Goal: Check status: Check status

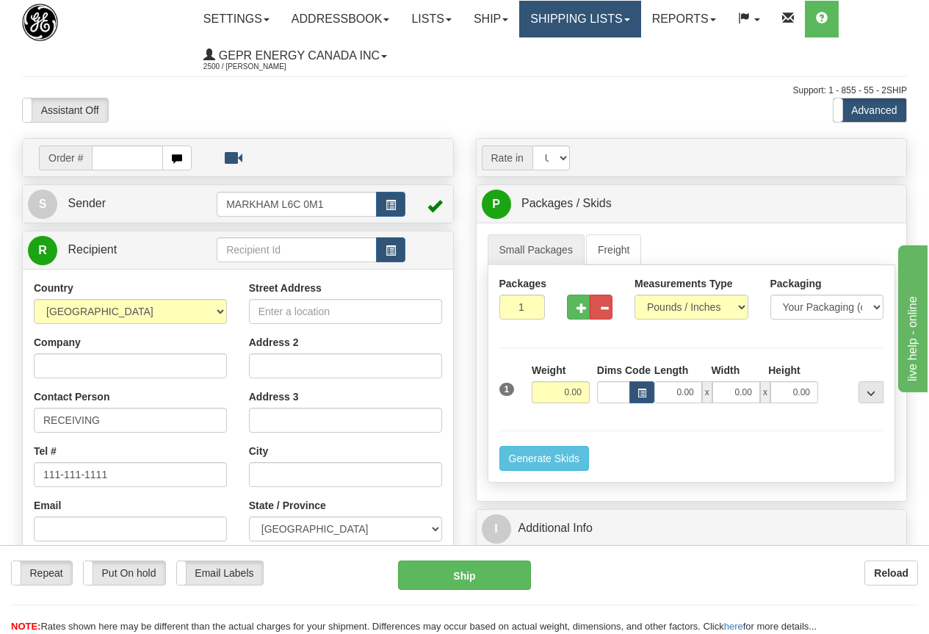
click at [610, 18] on link "Shipping lists" at bounding box center [579, 19] width 121 height 37
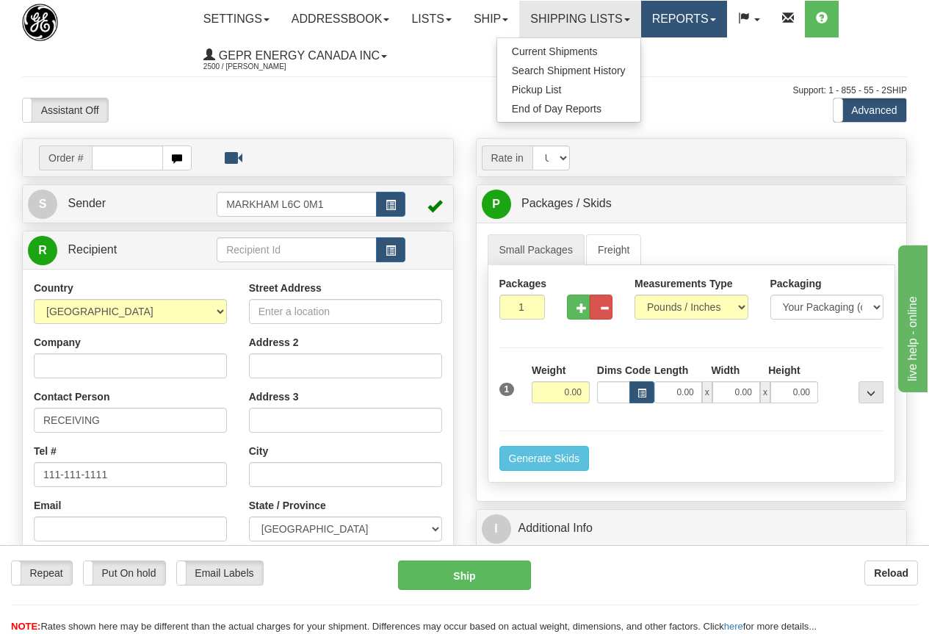
click at [696, 17] on link "Reports" at bounding box center [684, 19] width 86 height 37
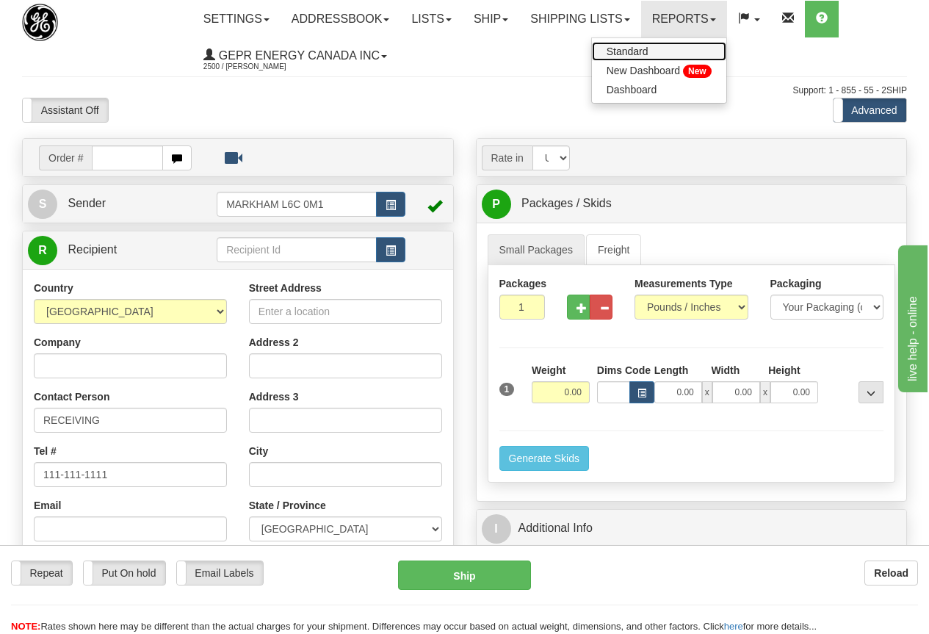
click at [649, 48] on span "Standard" at bounding box center [628, 52] width 42 height 12
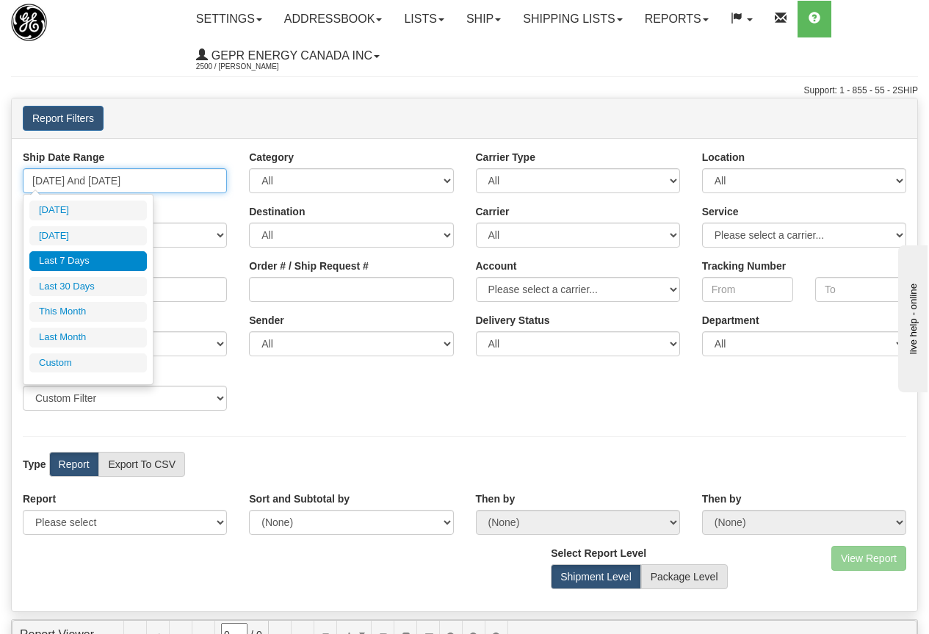
click at [145, 183] on input "09/03/2025 And 09/09/2025" at bounding box center [125, 180] width 204 height 25
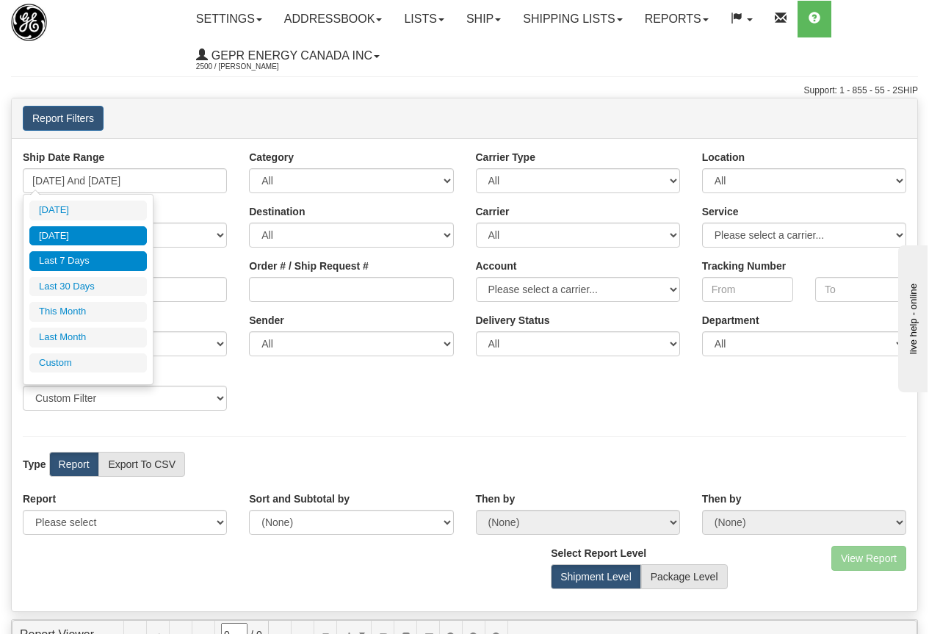
click at [94, 234] on li "Yesterday" at bounding box center [88, 236] width 118 height 20
type input "09/08/2025 And 09/08/2025"
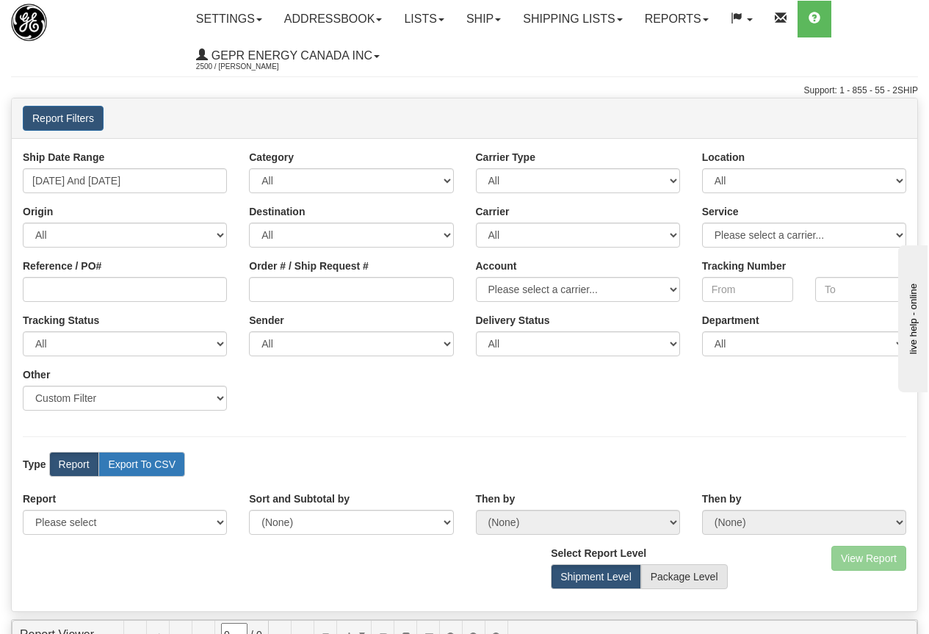
click at [134, 461] on label "Export To CSV" at bounding box center [141, 464] width 87 height 25
radio input "true"
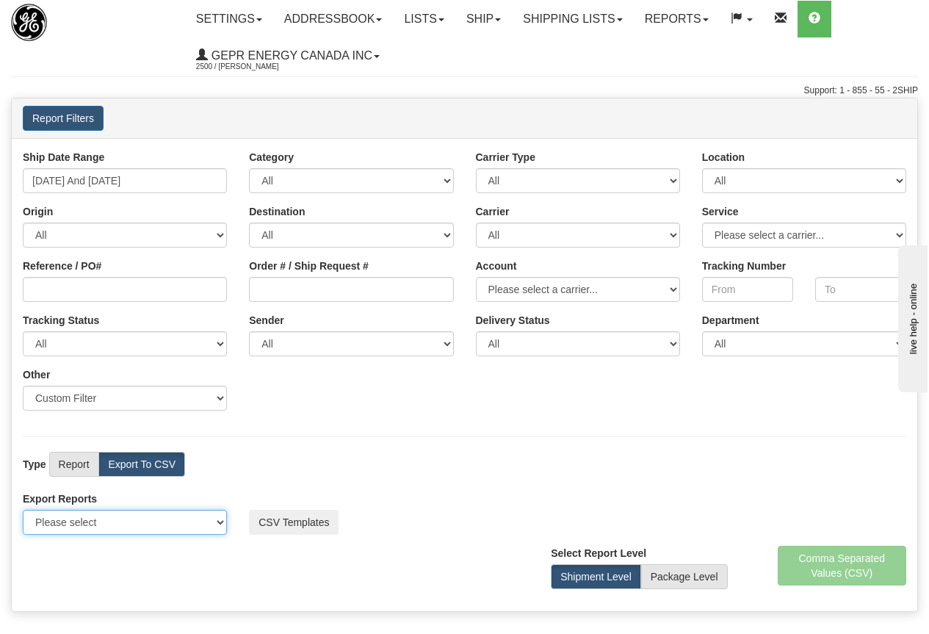
click at [105, 529] on select "Please select US Imports Section 321 US Imports Section 321 V2 US Imports Secti…" at bounding box center [125, 522] width 204 height 25
select select "211"
click at [23, 510] on select "Please select US Imports Section 321 US Imports Section 321 V2 US Imports Secti…" at bounding box center [125, 522] width 204 height 25
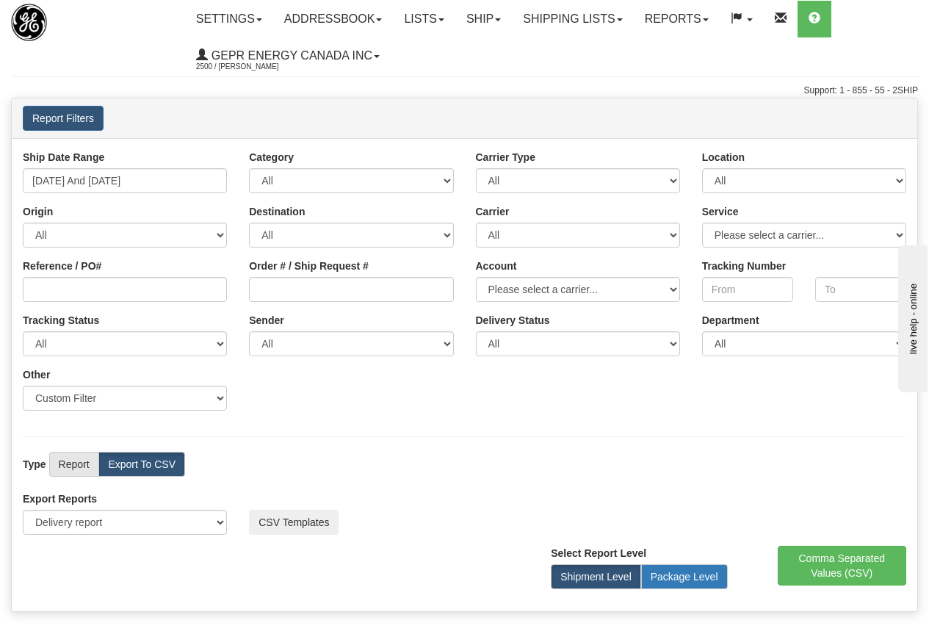
click at [685, 575] on label "Package Level" at bounding box center [684, 576] width 87 height 25
radio input "true"
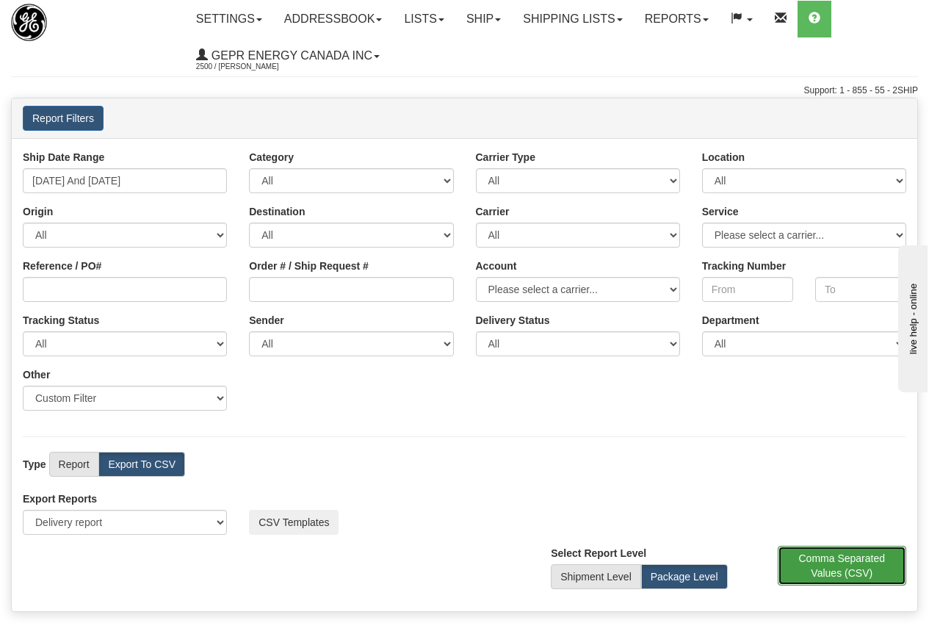
click at [848, 567] on button "Comma Separated Values (CSV)" at bounding box center [842, 566] width 129 height 40
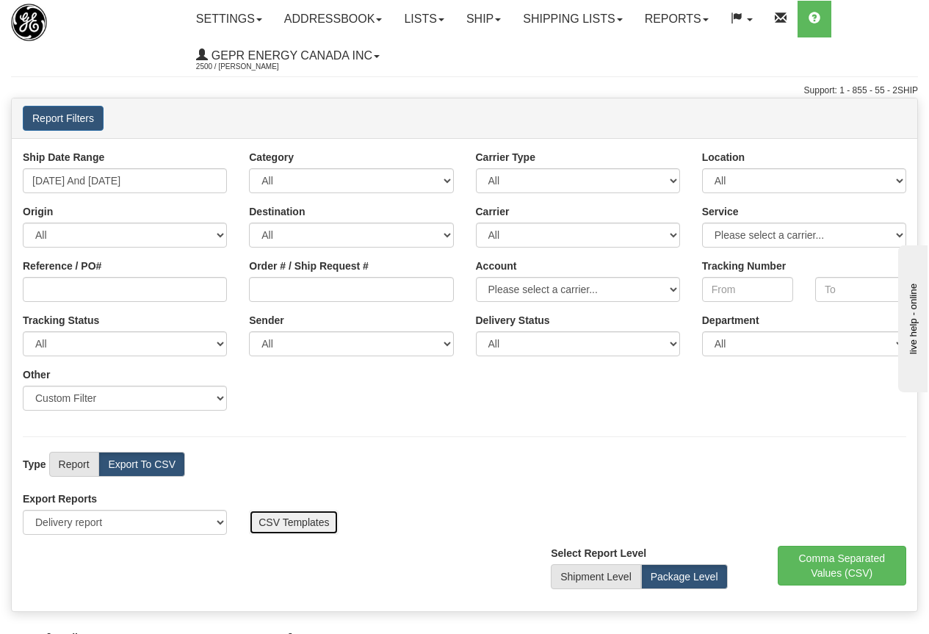
click at [299, 522] on button "CSV Templates" at bounding box center [294, 522] width 90 height 25
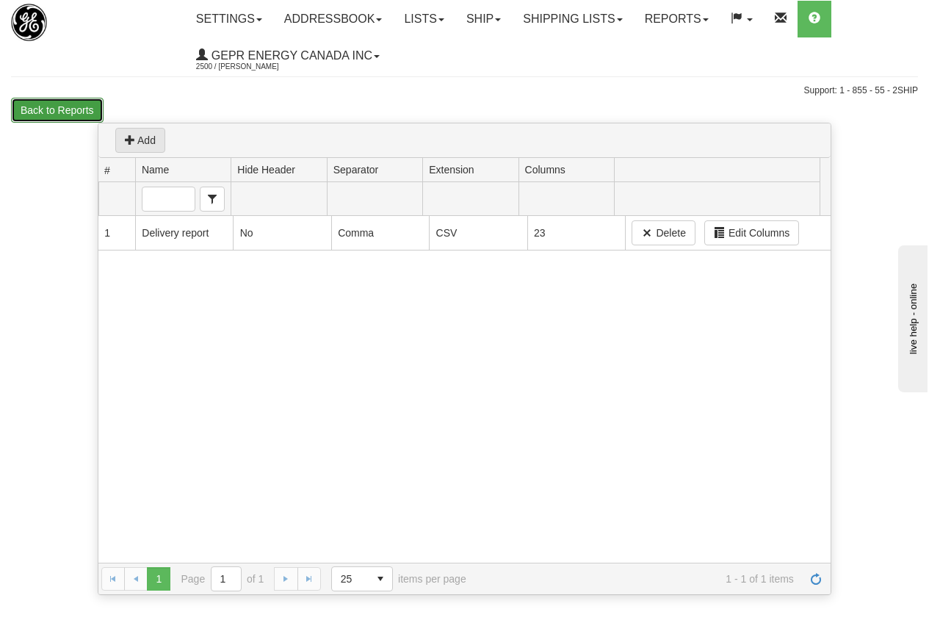
click at [54, 109] on button "Back to Reports" at bounding box center [57, 110] width 93 height 25
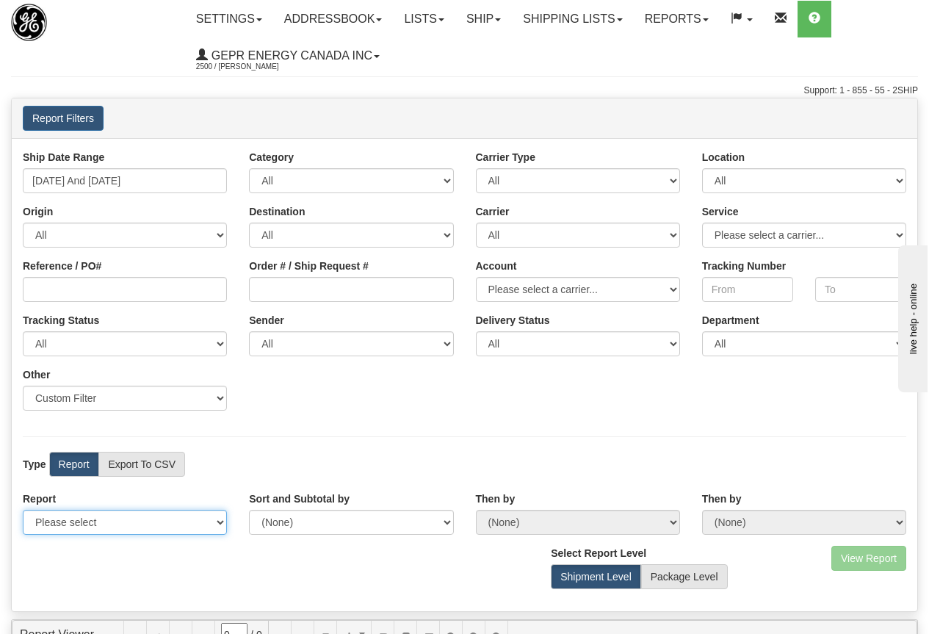
click at [129, 527] on select "Please select 1 Line Shipment Report Address Detail Basic Shipment Overview Can…" at bounding box center [125, 522] width 204 height 25
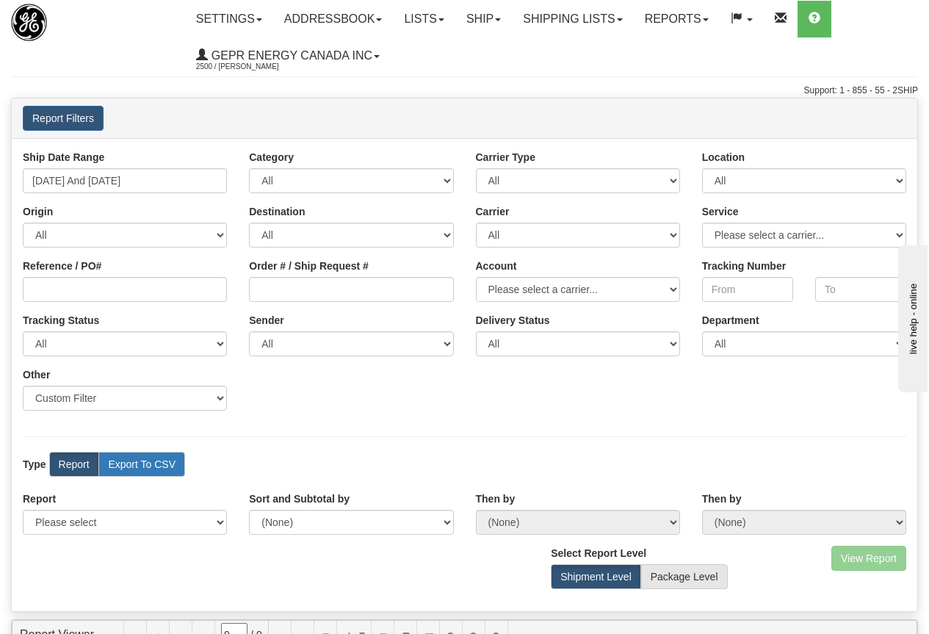
click at [151, 462] on label "Export To CSV" at bounding box center [141, 464] width 87 height 25
radio input "true"
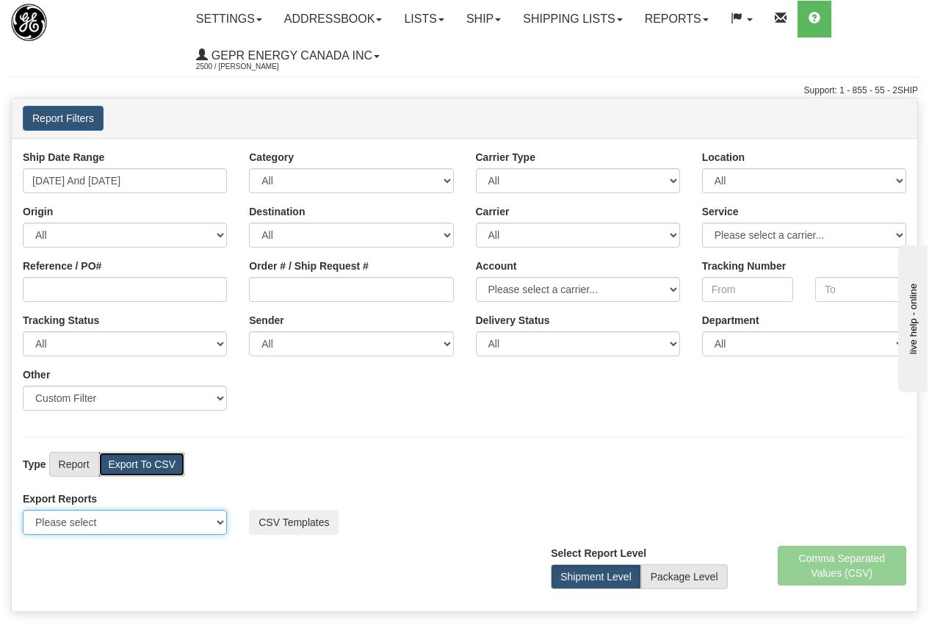
click at [217, 519] on select "Please select US Imports Section 321 US Imports Section 321 V2 US Imports Secti…" at bounding box center [125, 522] width 204 height 25
click at [220, 522] on select "Please select US Imports Section 321 US Imports Section 321 V2 US Imports Secti…" at bounding box center [125, 522] width 204 height 25
select select "211"
click at [23, 510] on select "Please select US Imports Section 321 US Imports Section 321 V2 US Imports Secti…" at bounding box center [125, 522] width 204 height 25
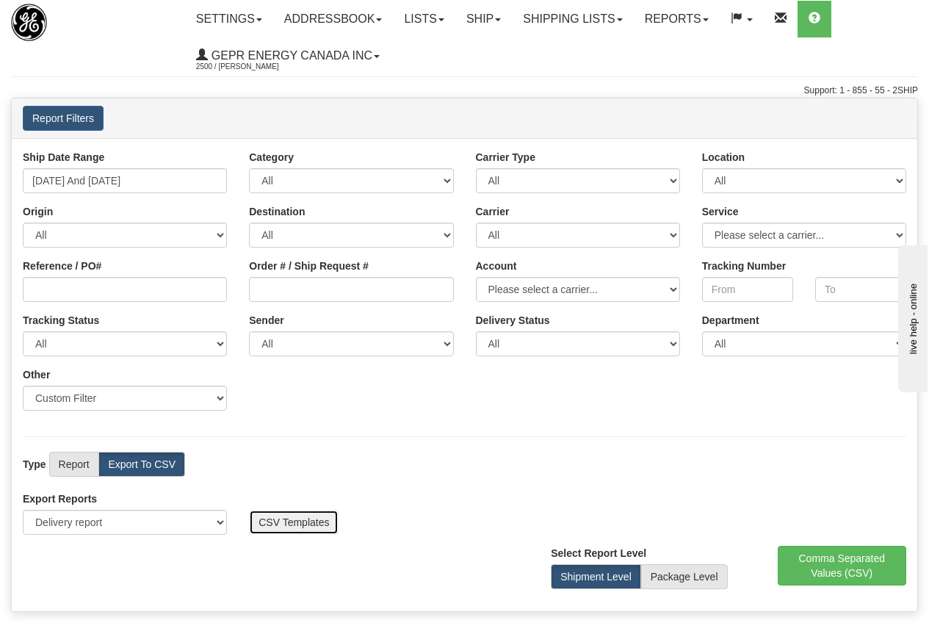
click at [296, 525] on button "CSV Templates" at bounding box center [294, 522] width 90 height 25
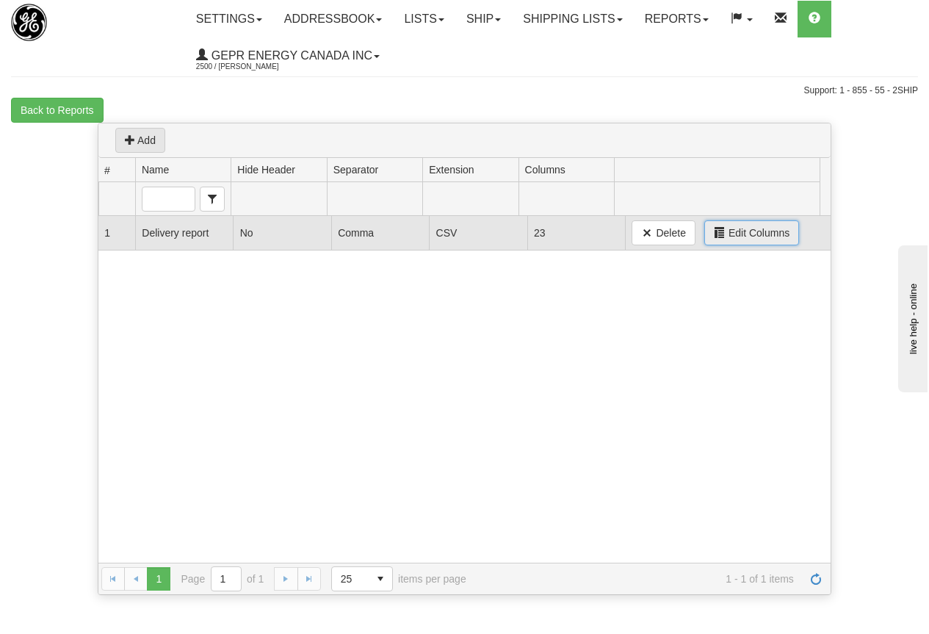
click at [744, 232] on span "Edit Columns" at bounding box center [759, 233] width 61 height 15
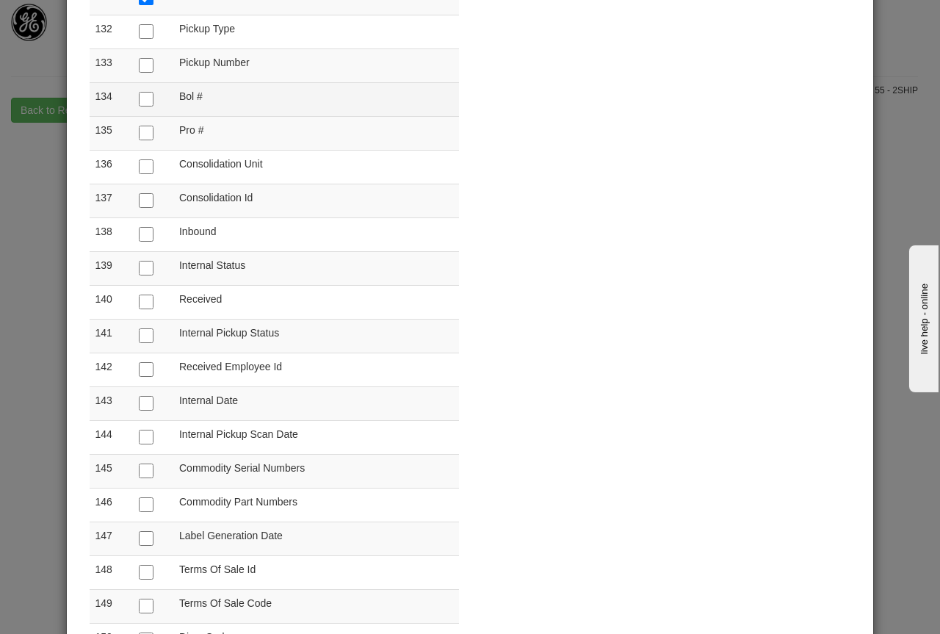
scroll to position [4702, 0]
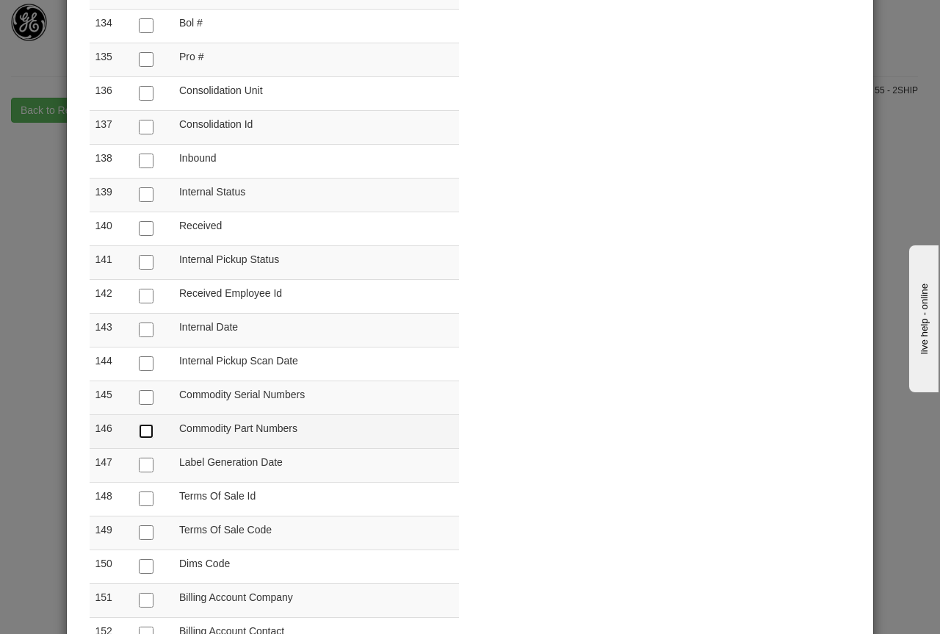
click at [144, 432] on input "checkbox" at bounding box center [146, 431] width 15 height 15
checkbox input "true"
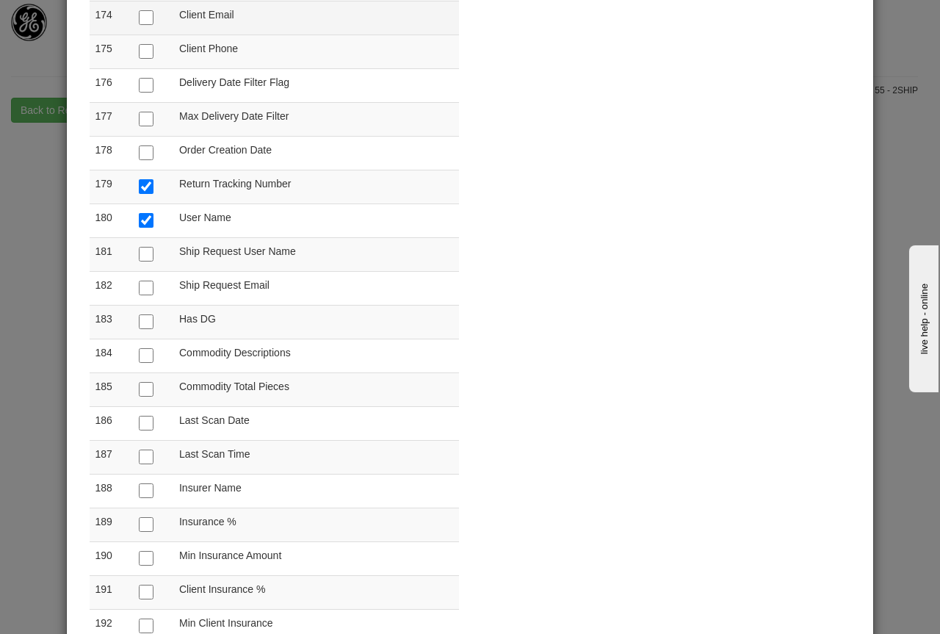
scroll to position [6097, 0]
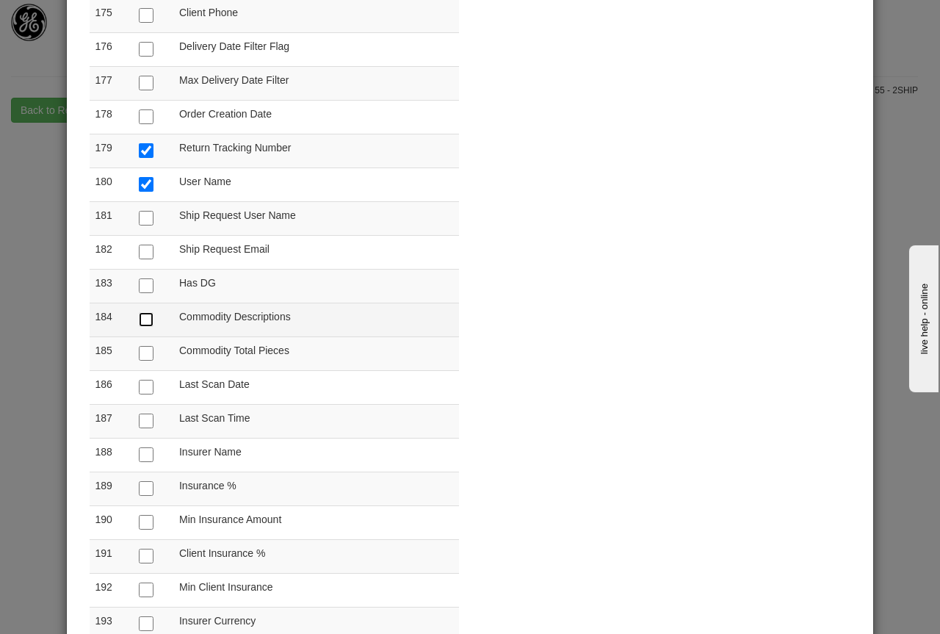
click at [144, 319] on input "checkbox" at bounding box center [146, 319] width 15 height 15
checkbox input "true"
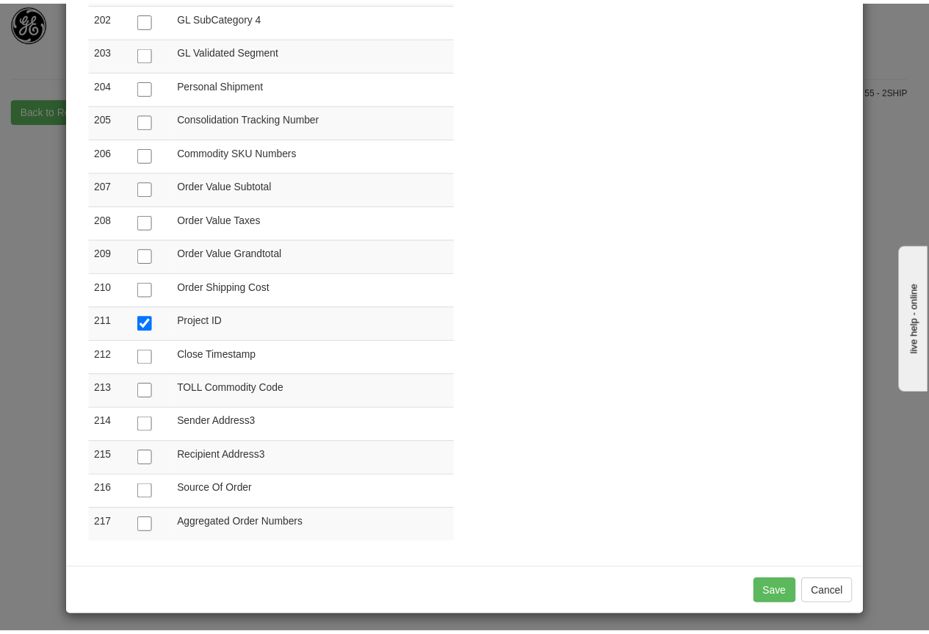
scroll to position [7011, 0]
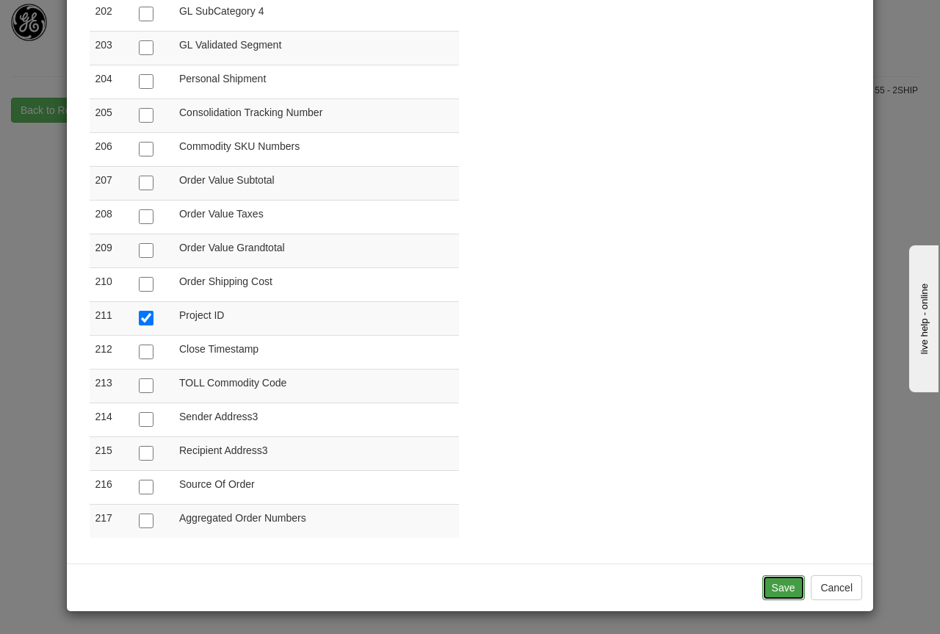
click at [774, 583] on button "Save" at bounding box center [784, 587] width 43 height 25
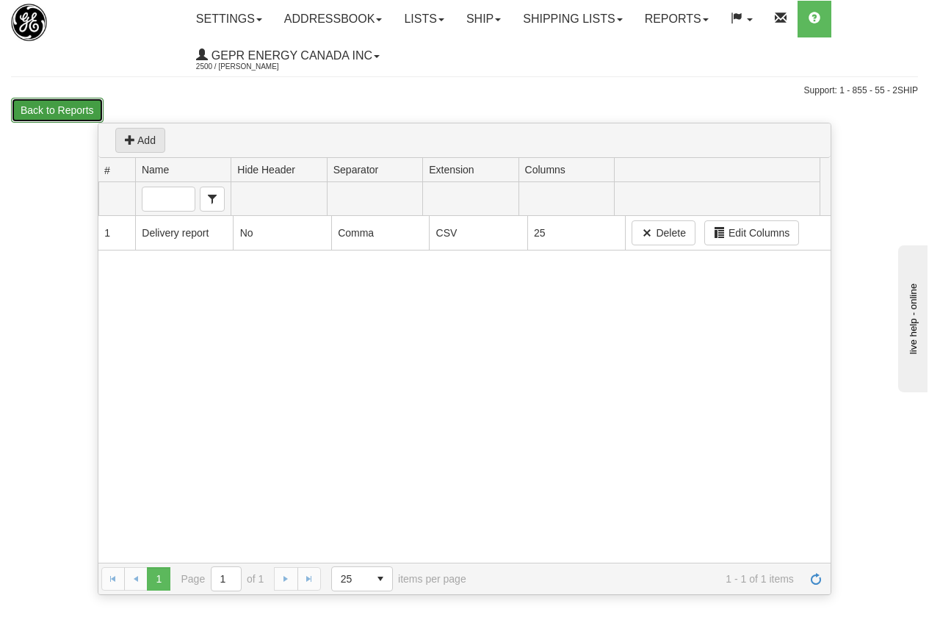
click at [71, 106] on button "Back to Reports" at bounding box center [57, 110] width 93 height 25
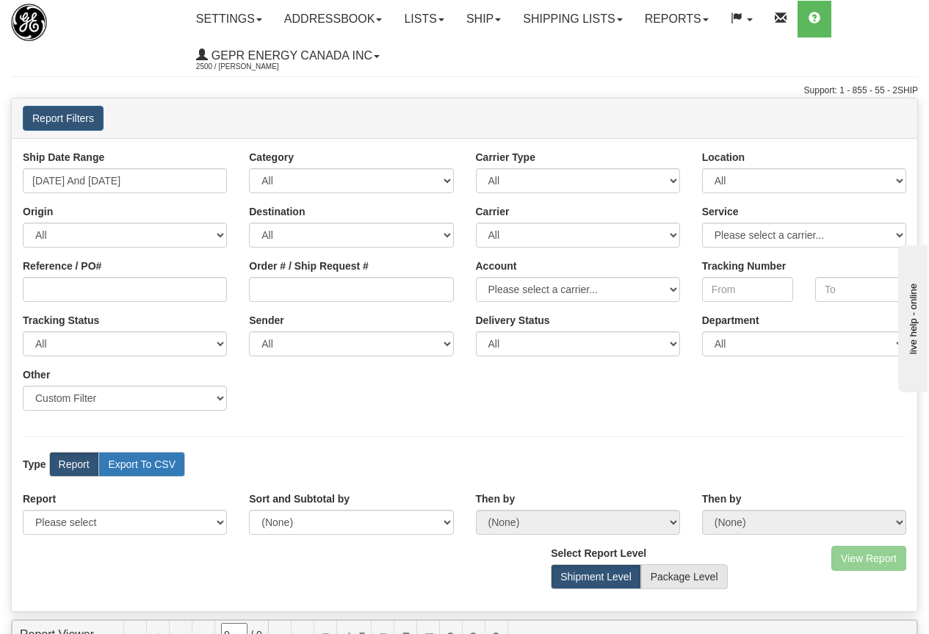
click at [153, 461] on label "Export To CSV" at bounding box center [141, 464] width 87 height 25
radio input "true"
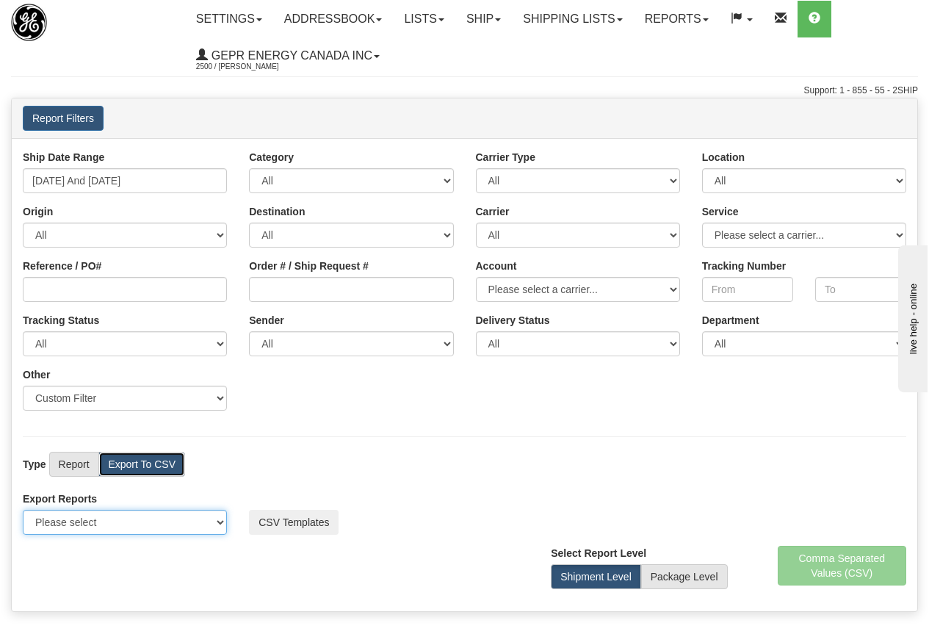
click at [110, 525] on select "Please select US Imports Section 321 US Imports Section 321 V2 US Imports Secti…" at bounding box center [125, 522] width 204 height 25
select select "211"
click at [23, 510] on select "Please select US Imports Section 321 US Imports Section 321 V2 US Imports Secti…" at bounding box center [125, 522] width 204 height 25
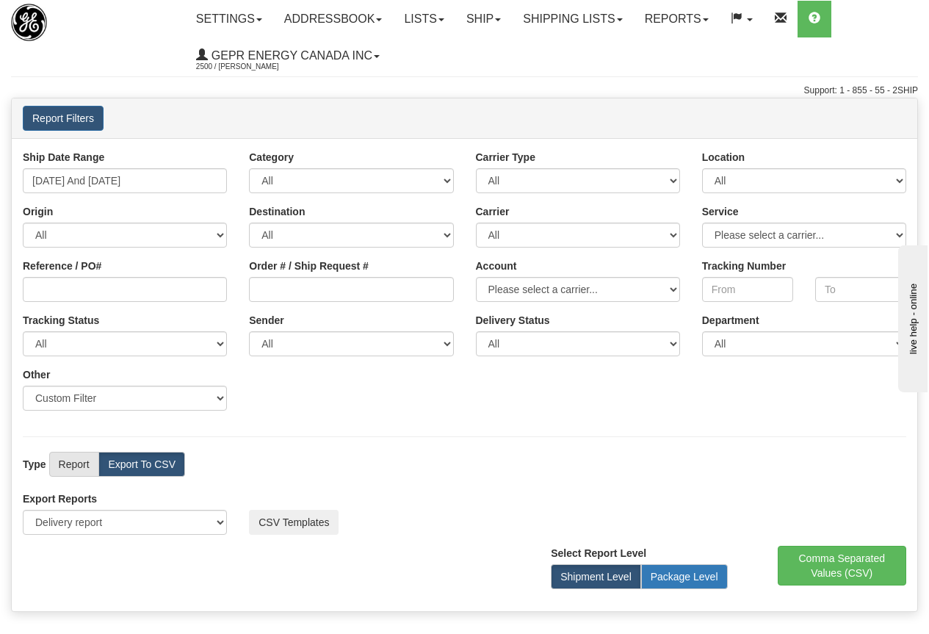
click at [689, 572] on label "Package Level" at bounding box center [684, 576] width 87 height 25
radio input "true"
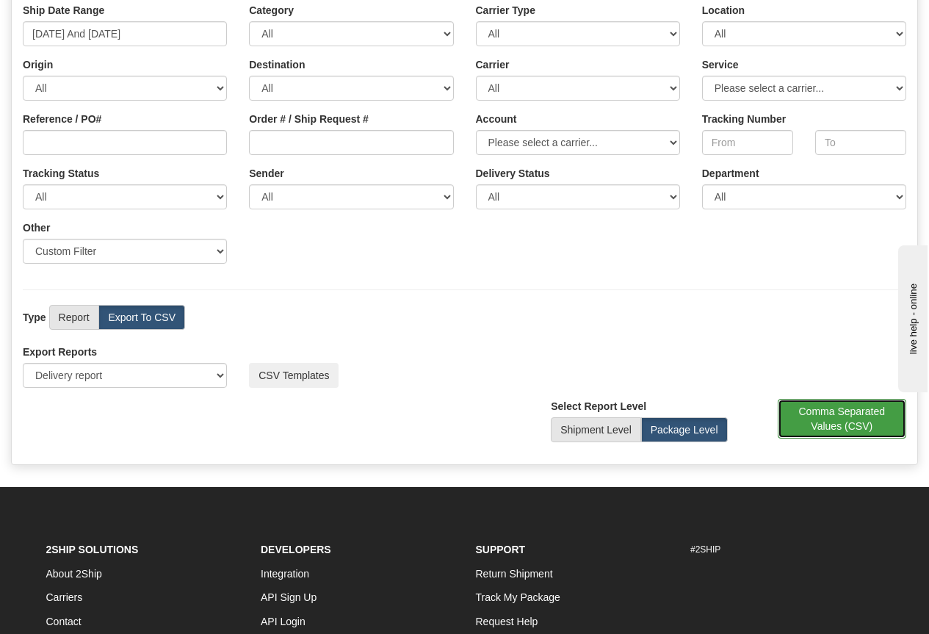
click at [835, 419] on button "Comma Separated Values (CSV)" at bounding box center [842, 419] width 129 height 40
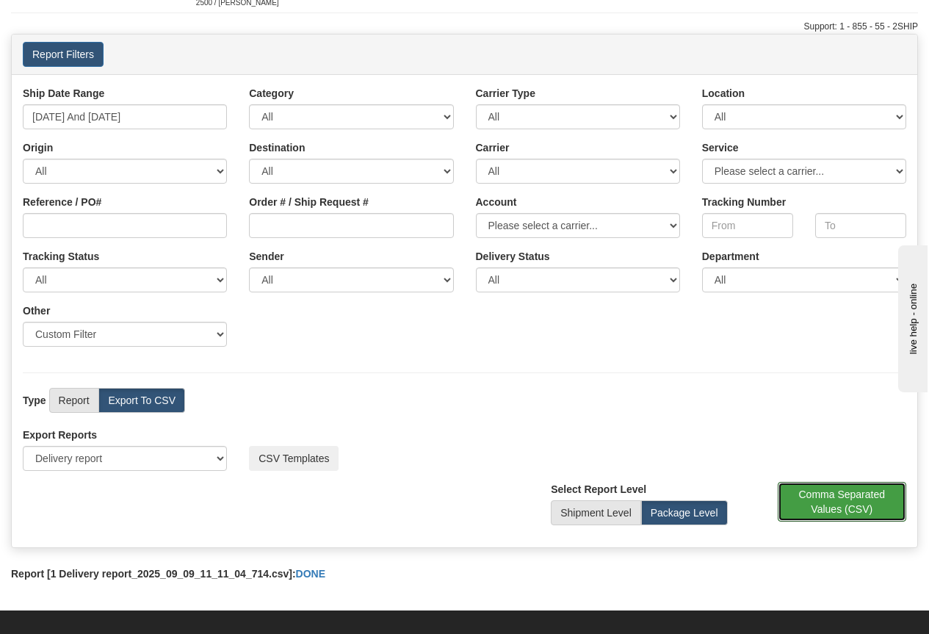
scroll to position [0, 0]
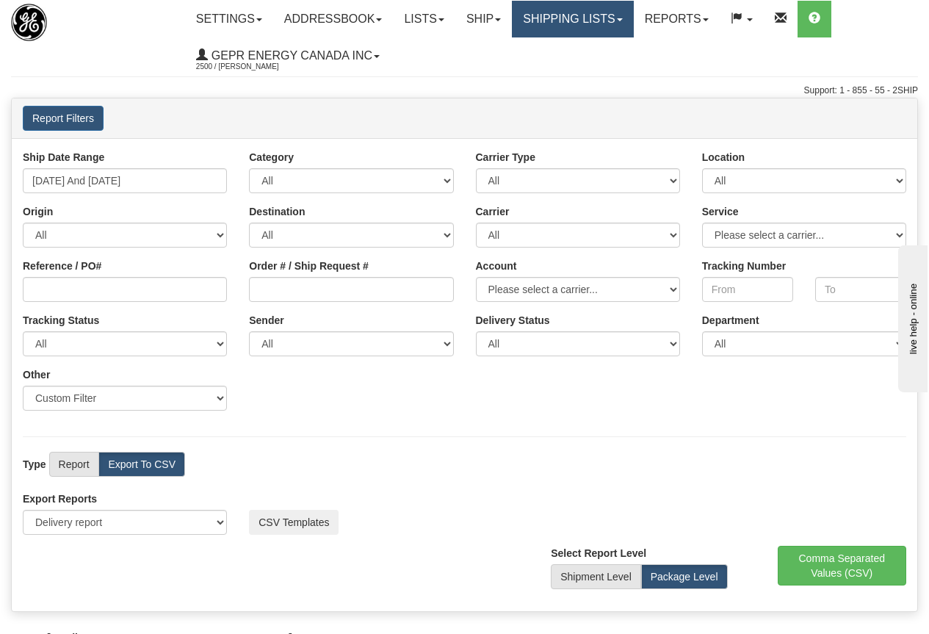
click at [578, 18] on link "Shipping lists" at bounding box center [572, 19] width 121 height 37
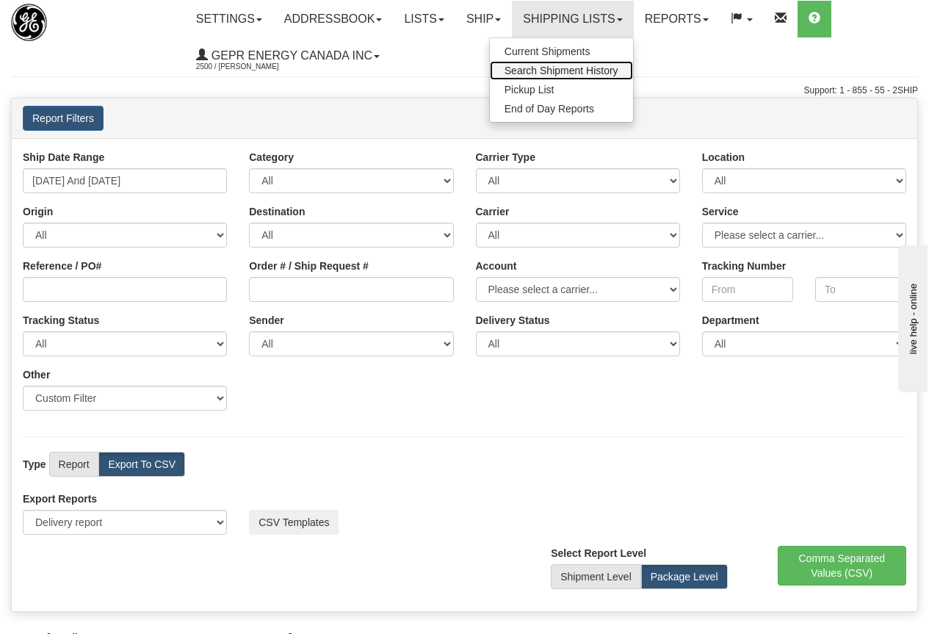
click at [591, 71] on span "Search Shipment History" at bounding box center [562, 71] width 114 height 12
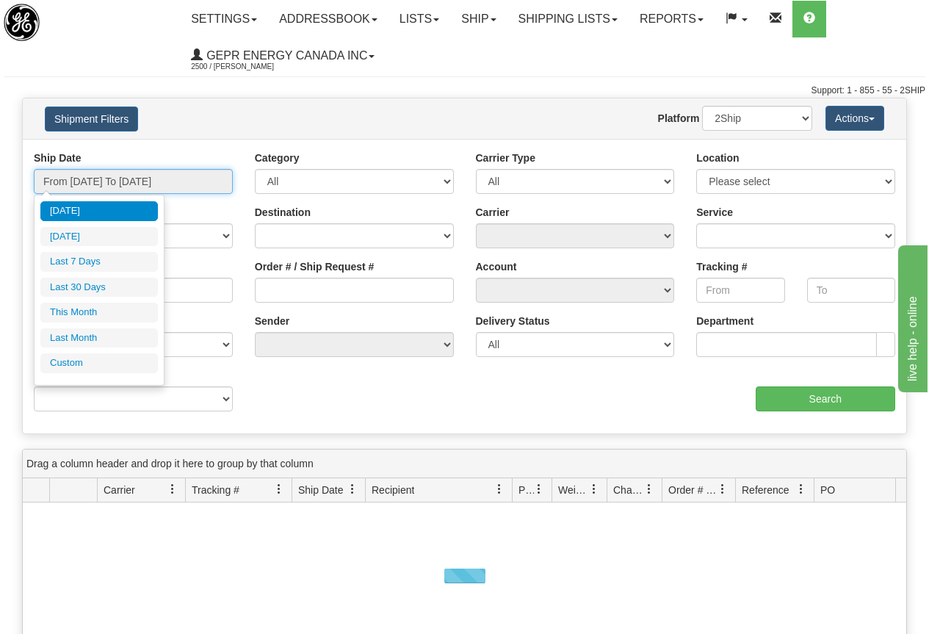
click at [130, 181] on input "From [DATE] To [DATE]" at bounding box center [133, 181] width 199 height 25
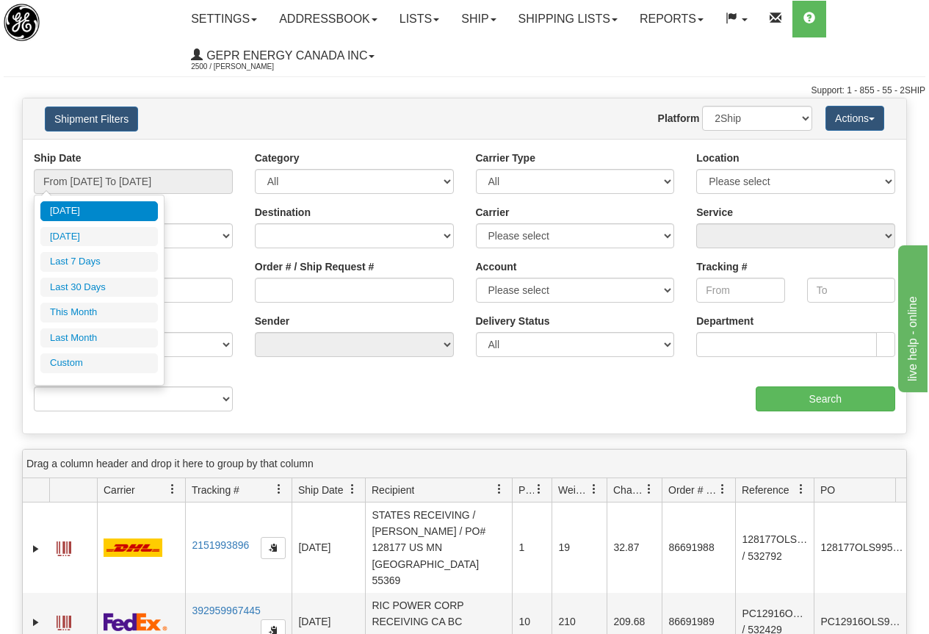
click at [98, 289] on li "Last 30 Days" at bounding box center [99, 288] width 118 height 20
type input "From [DATE] To [DATE]"
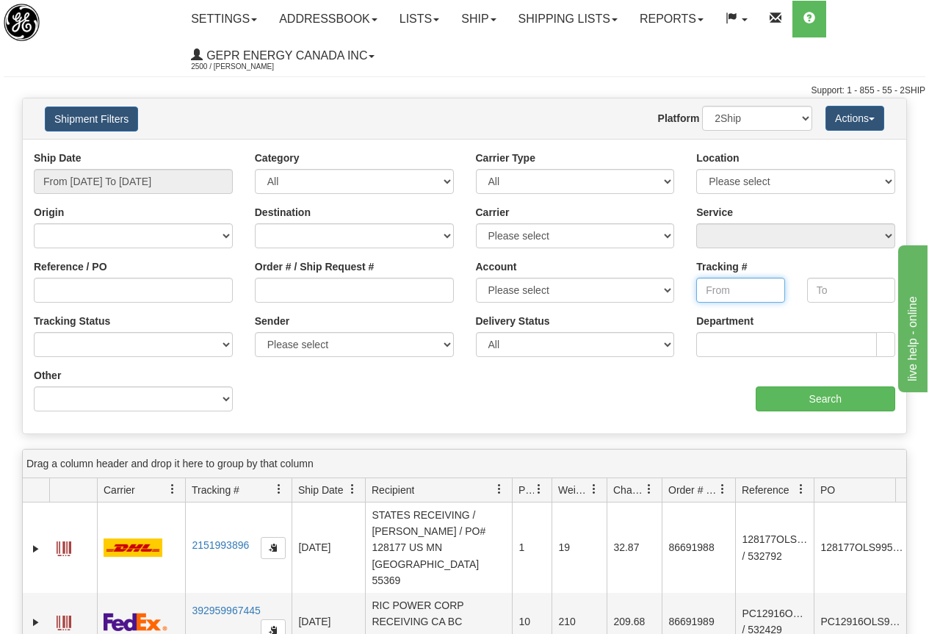
click at [726, 287] on input "Tracking #" at bounding box center [740, 290] width 88 height 25
paste input "392872211139"
type input "392872211139"
click at [826, 397] on input "Search" at bounding box center [826, 398] width 140 height 25
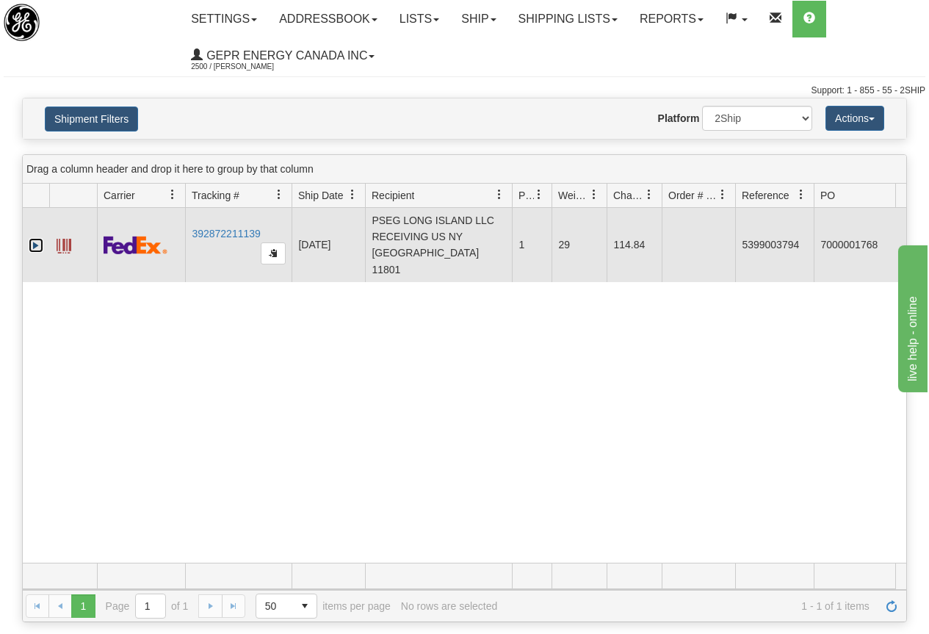
click at [37, 238] on link "Expand" at bounding box center [36, 245] width 15 height 15
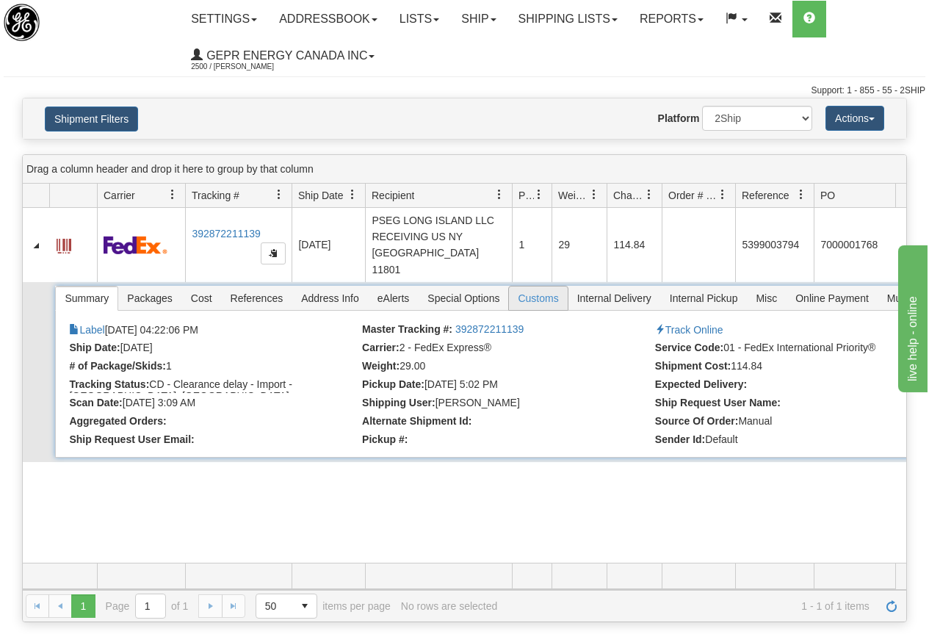
click at [542, 287] on span "Customs" at bounding box center [538, 299] width 58 height 24
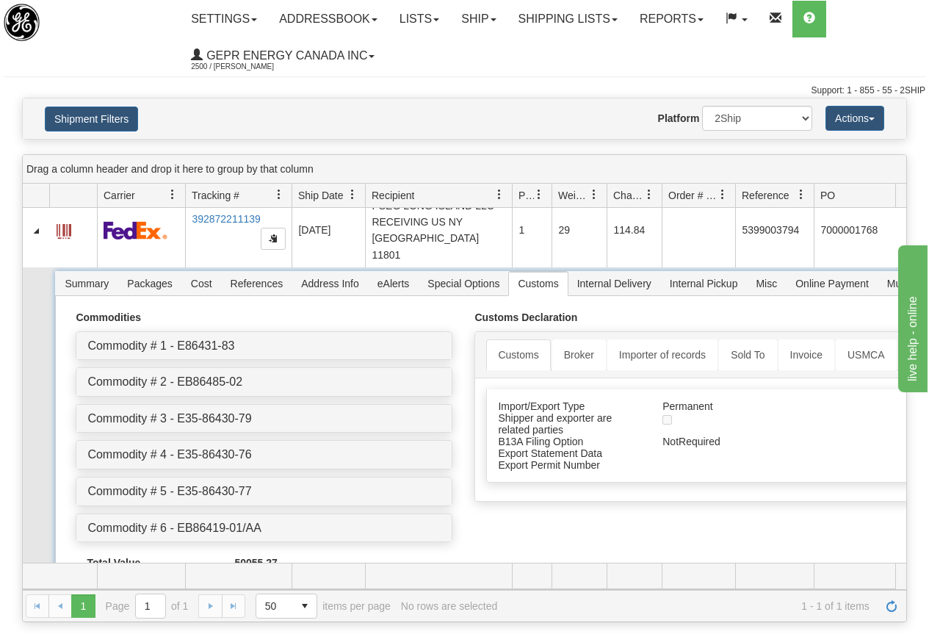
scroll to position [29, 0]
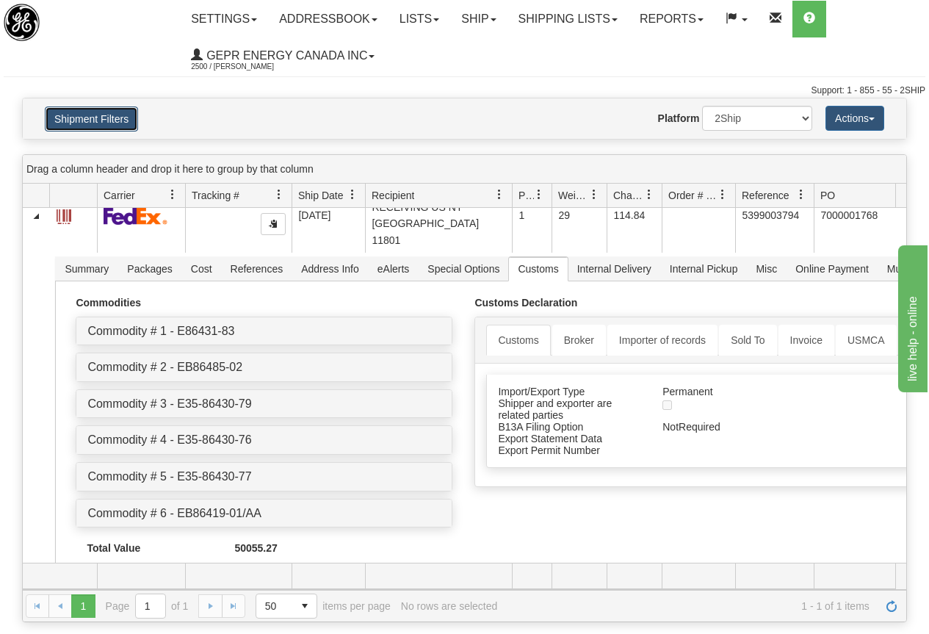
click at [101, 112] on button "Shipment Filters" at bounding box center [91, 119] width 93 height 25
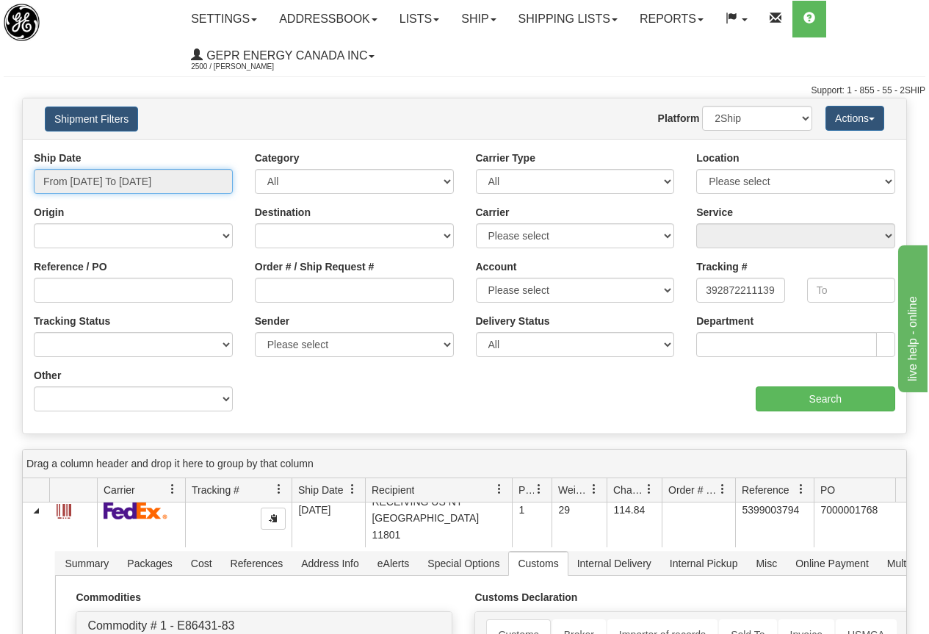
click at [108, 179] on input "From [DATE] To [DATE]" at bounding box center [133, 181] width 199 height 25
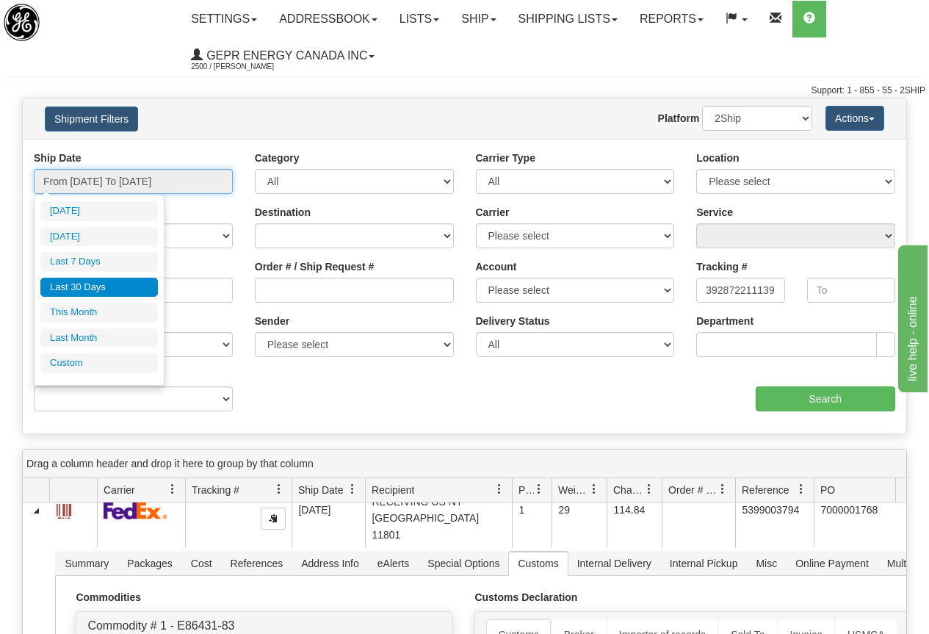
type input "[DATE]"
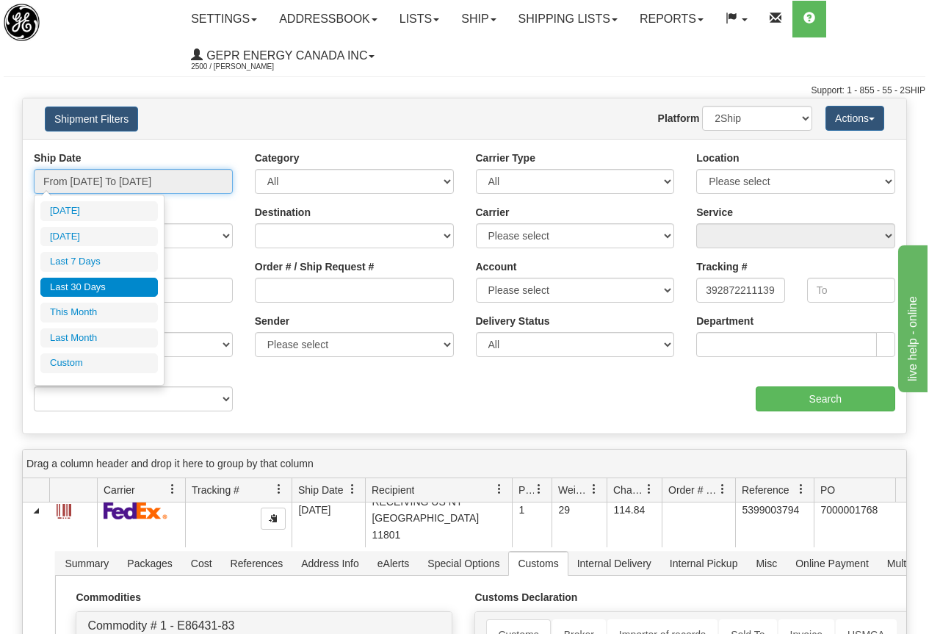
type input "[DATE]"
click at [97, 362] on li "Custom" at bounding box center [99, 363] width 118 height 20
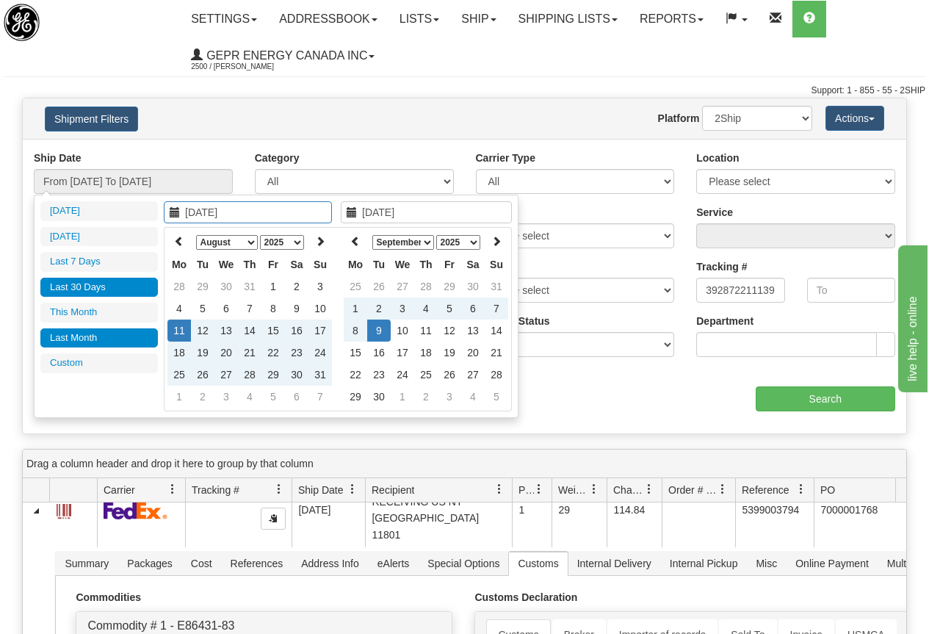
type input "[DATE]"
click at [181, 237] on icon at bounding box center [179, 241] width 10 height 10
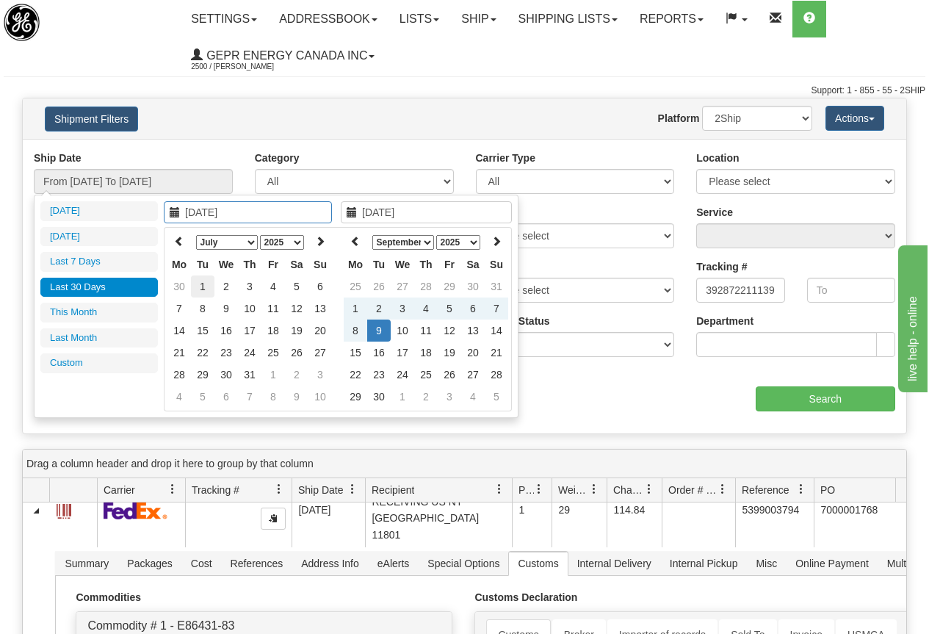
type input "07/01/2025"
click at [203, 284] on td "1" at bounding box center [203, 286] width 24 height 22
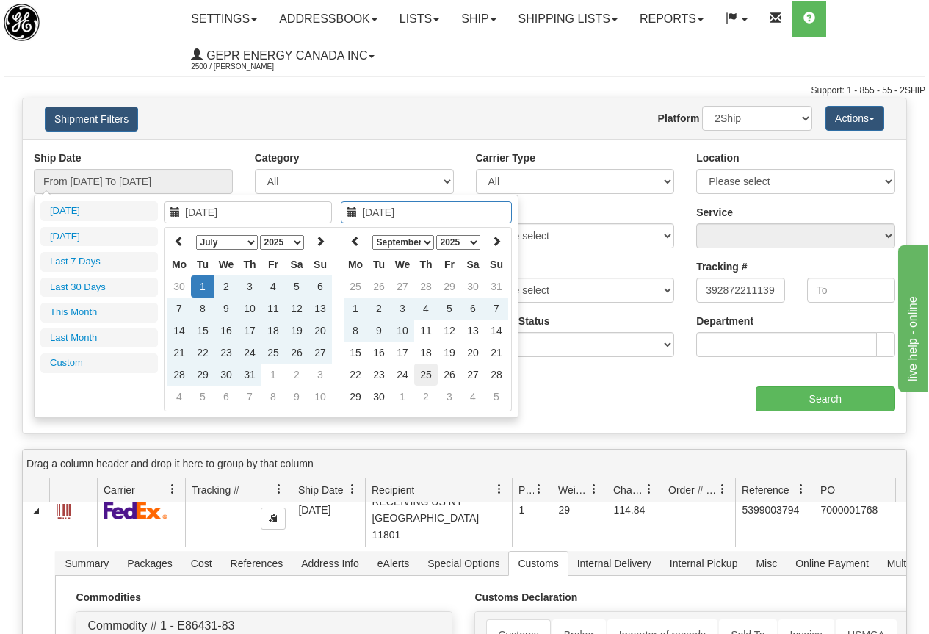
type input "09/25/2025"
click at [422, 371] on td "25" at bounding box center [426, 375] width 24 height 22
type input "From 07/01/2025 To 09/25/2025"
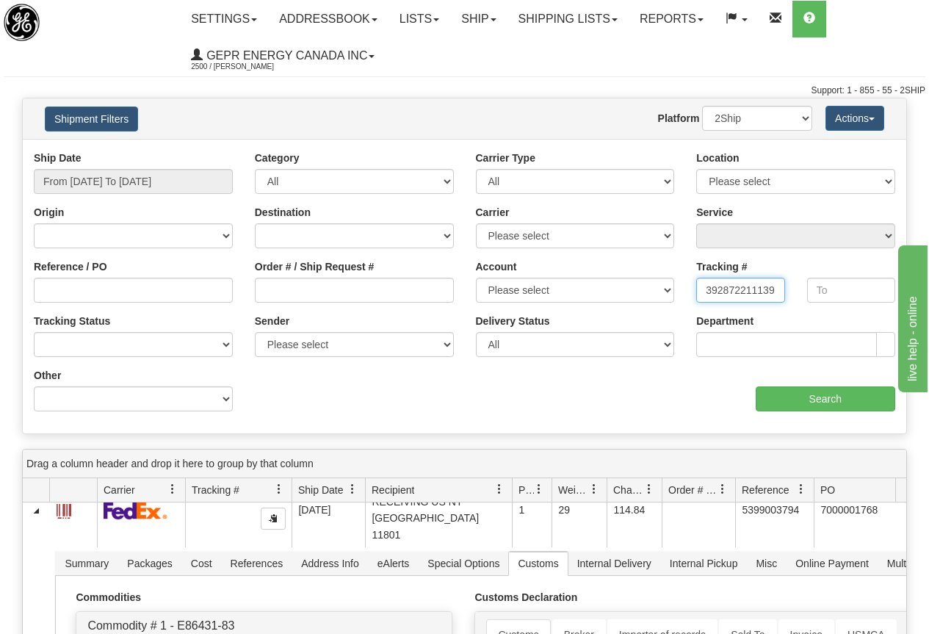
click at [705, 292] on input "392872211139" at bounding box center [740, 290] width 88 height 25
type input "9"
paste input "8416023324"
type input "8416023324"
click at [814, 394] on input "Search" at bounding box center [826, 398] width 140 height 25
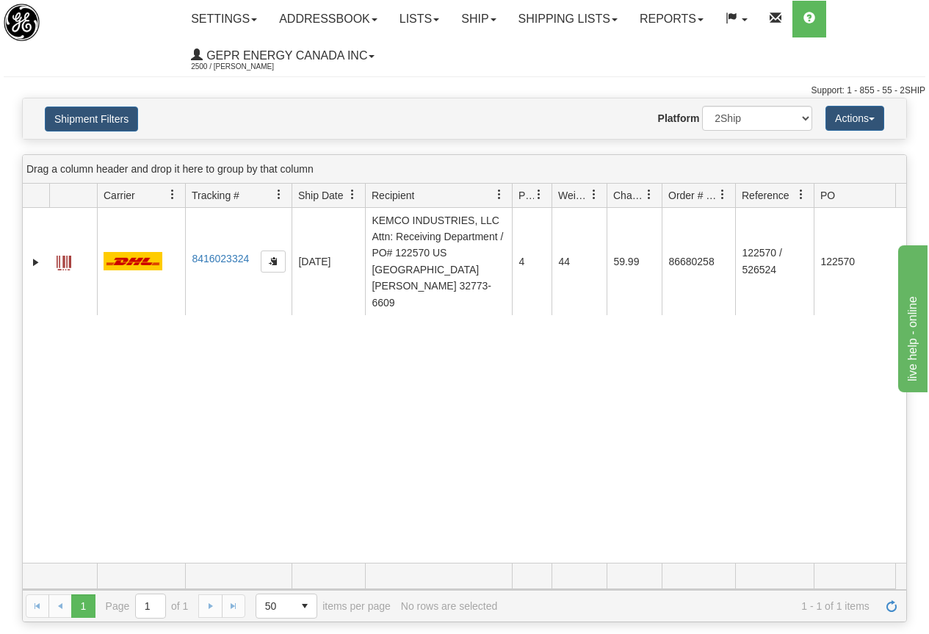
scroll to position [0, 0]
click at [584, 13] on link "Shipping lists" at bounding box center [568, 19] width 121 height 37
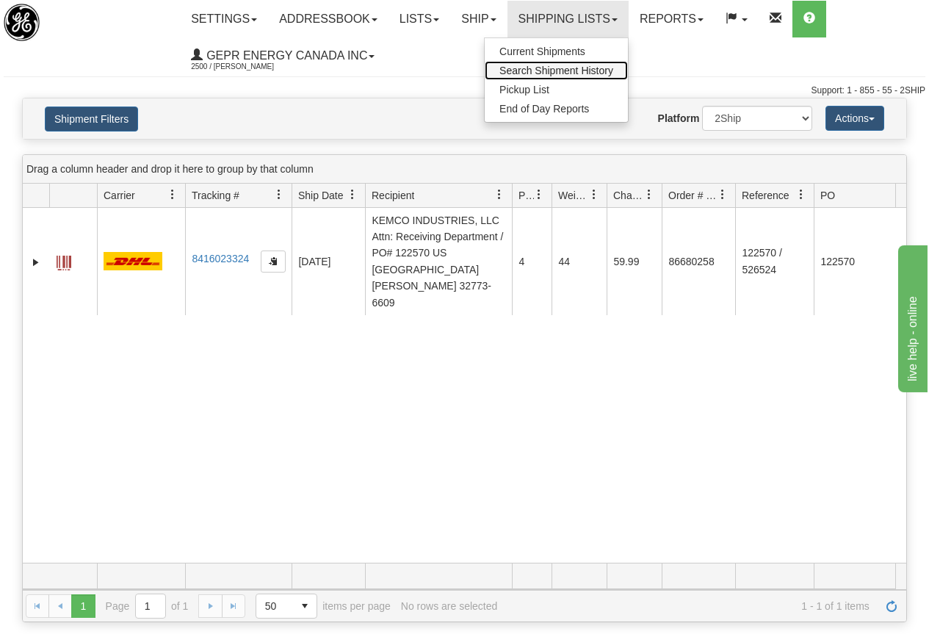
click at [575, 68] on span "Search Shipment History" at bounding box center [557, 71] width 114 height 12
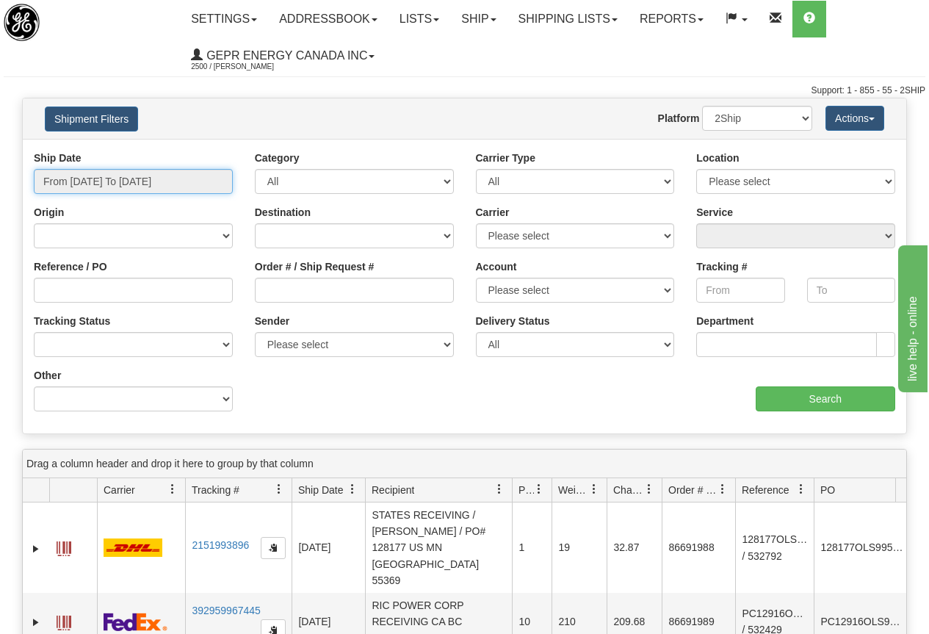
click at [134, 184] on input "From [DATE] To [DATE]" at bounding box center [133, 181] width 199 height 25
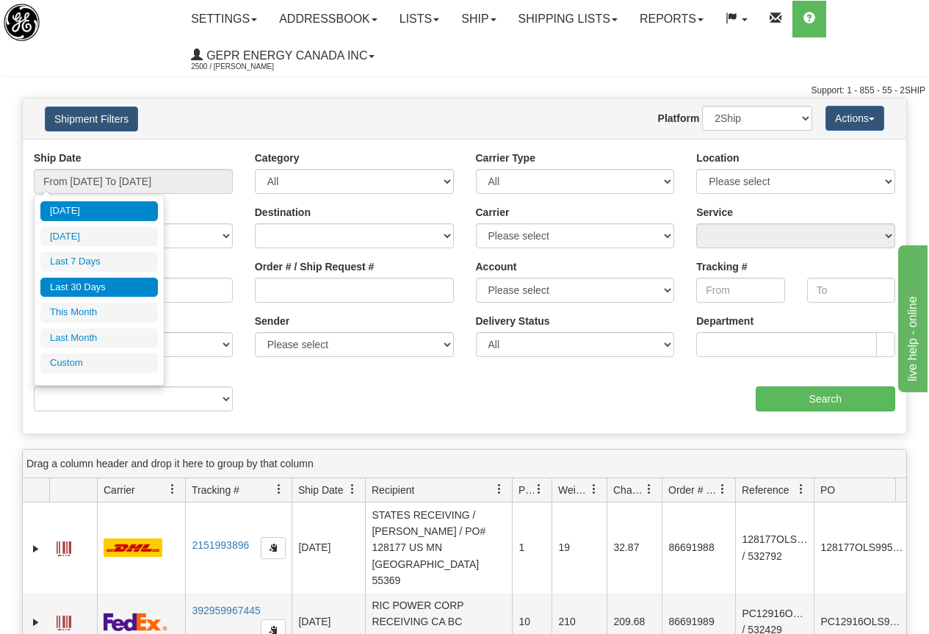
click at [95, 285] on li "Last 30 Days" at bounding box center [99, 288] width 118 height 20
type input "From [DATE] To [DATE]"
click at [127, 181] on input "From [DATE] To [DATE]" at bounding box center [133, 181] width 199 height 25
click at [106, 362] on li "Custom" at bounding box center [99, 363] width 118 height 20
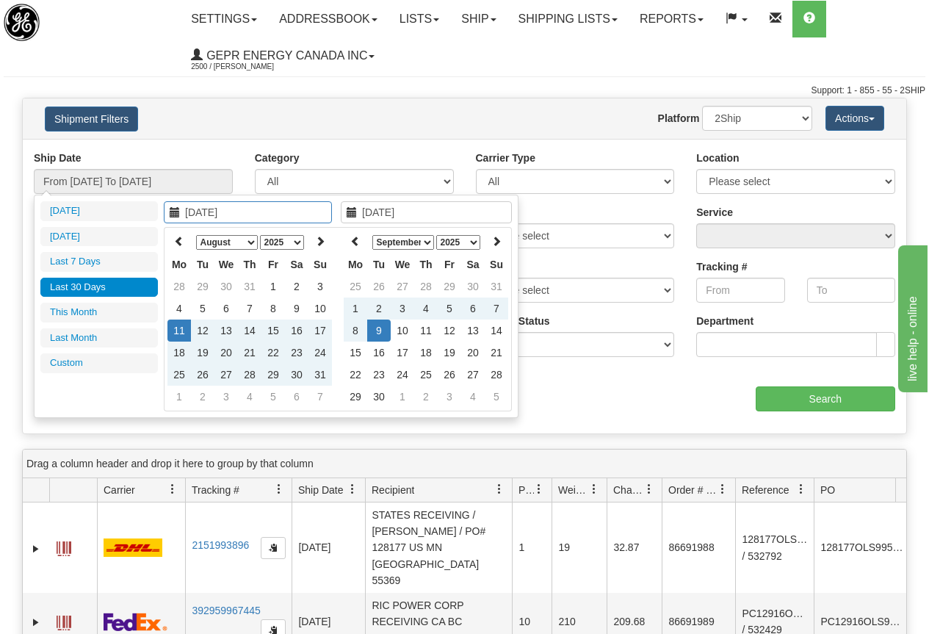
type input "[DATE]"
click at [561, 390] on div "aaa Search" at bounding box center [686, 389] width 442 height 43
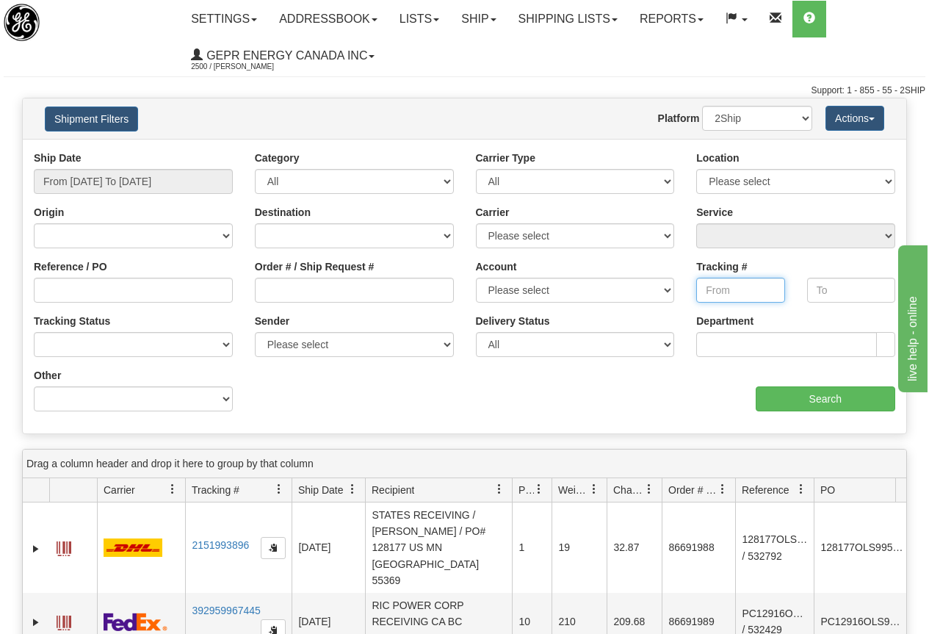
click at [729, 291] on input "Tracking #" at bounding box center [740, 290] width 88 height 25
type input "6991519953"
click at [827, 397] on input "Search" at bounding box center [826, 398] width 140 height 25
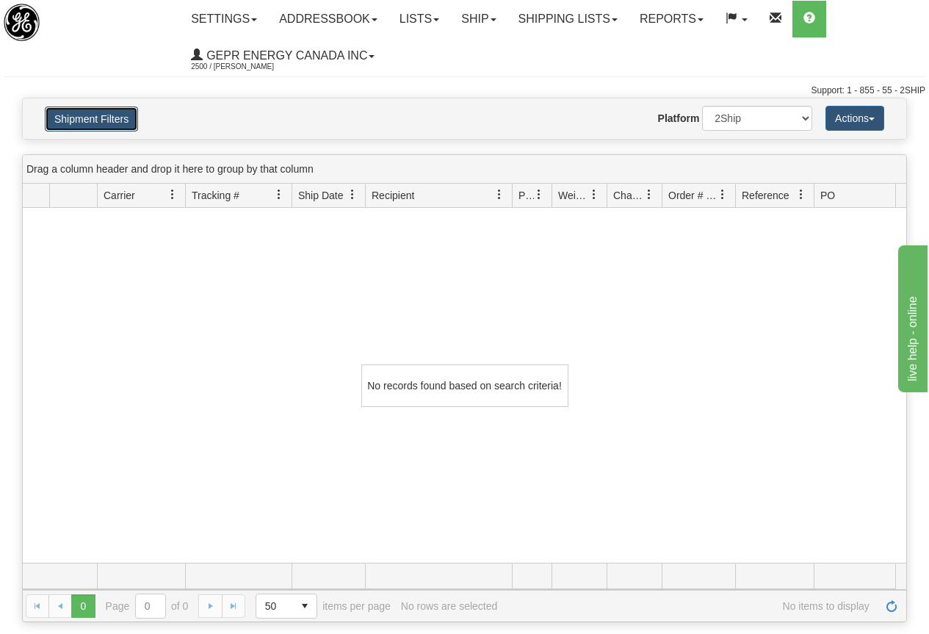
click at [101, 115] on button "Shipment Filters" at bounding box center [91, 119] width 93 height 25
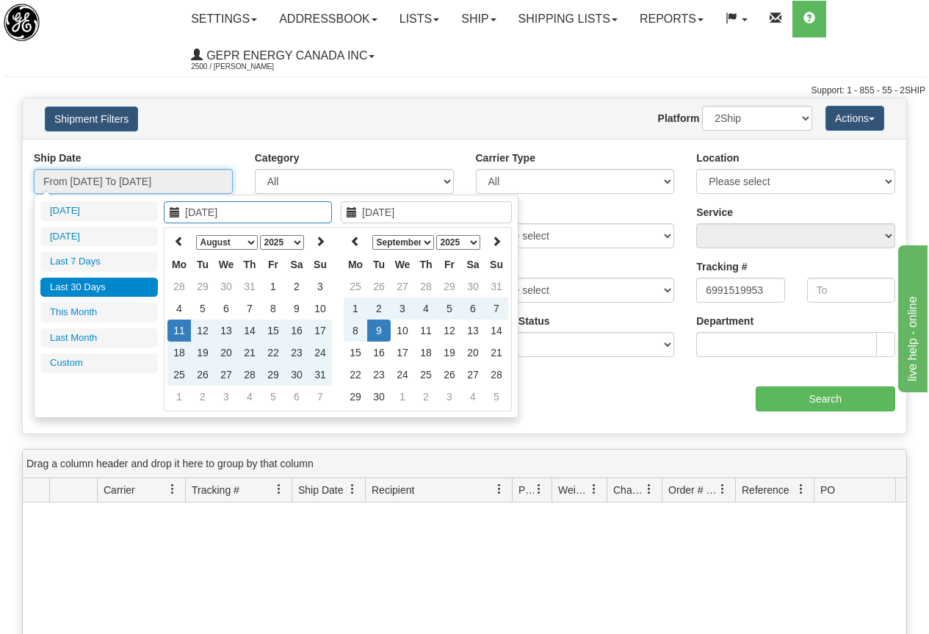
click at [143, 179] on input "From [DATE] To [DATE]" at bounding box center [133, 181] width 199 height 25
click at [179, 240] on icon at bounding box center [179, 241] width 10 height 10
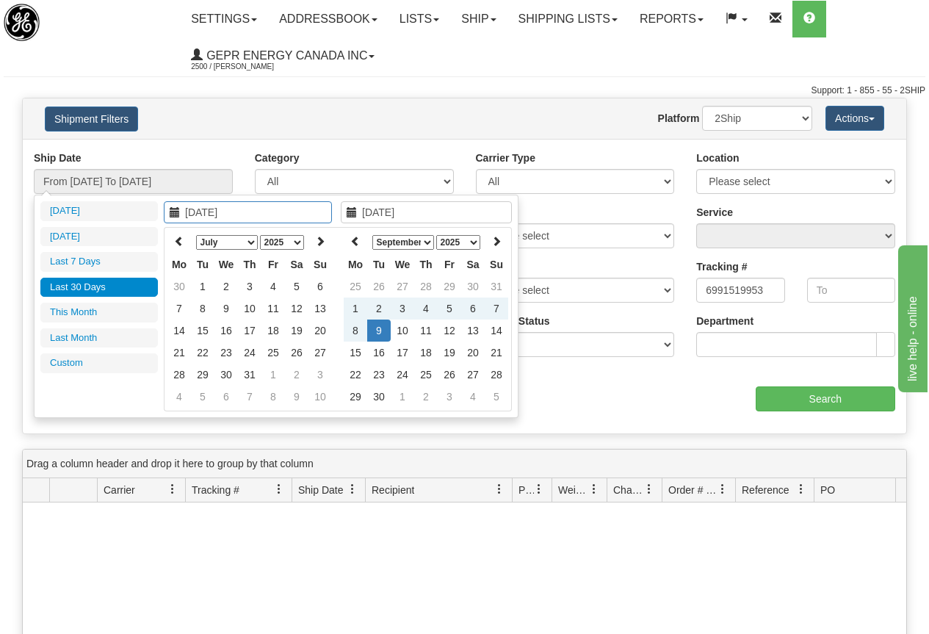
click at [179, 240] on icon at bounding box center [179, 241] width 10 height 10
type input "[DATE]"
click at [201, 305] on td "3" at bounding box center [203, 309] width 24 height 22
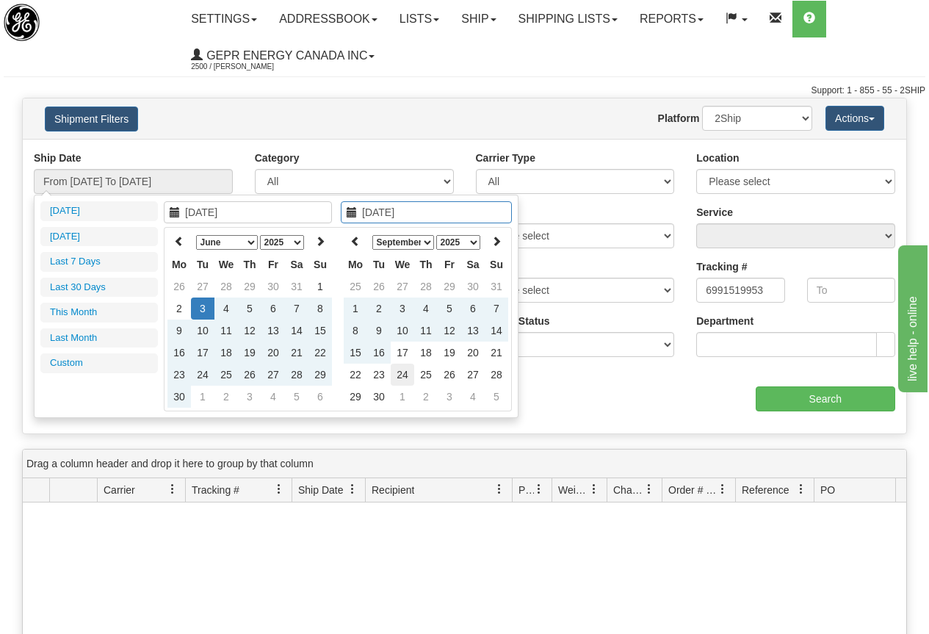
type input "[DATE]"
click at [402, 370] on td "24" at bounding box center [403, 375] width 24 height 22
type input "From [DATE] To [DATE]"
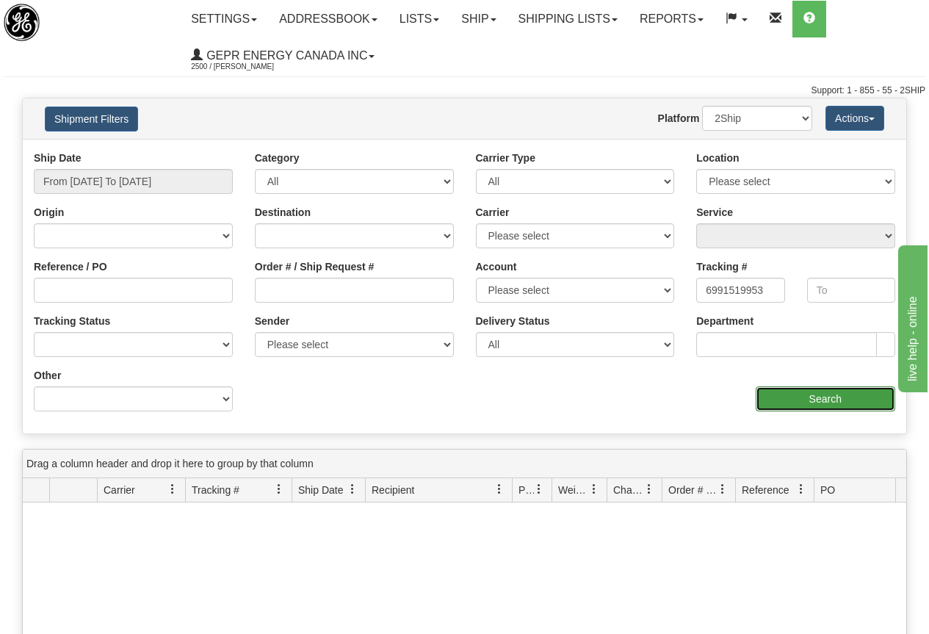
click at [815, 393] on input "Search" at bounding box center [826, 398] width 140 height 25
